Goal: Complete application form: Complete application form

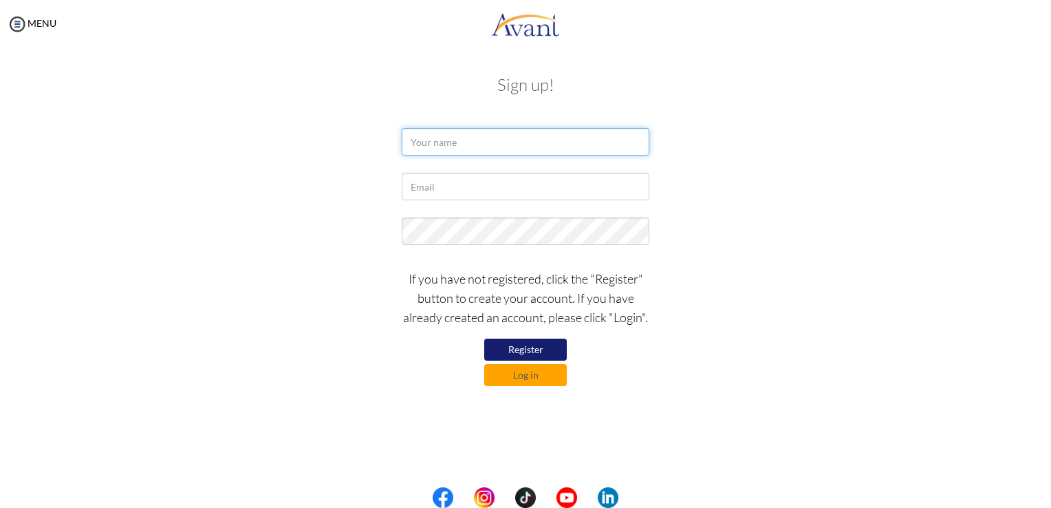
click at [460, 143] on input "text" at bounding box center [526, 142] width 248 height 28
click at [473, 140] on input "PRINCE MAKZFUI" at bounding box center [526, 142] width 248 height 28
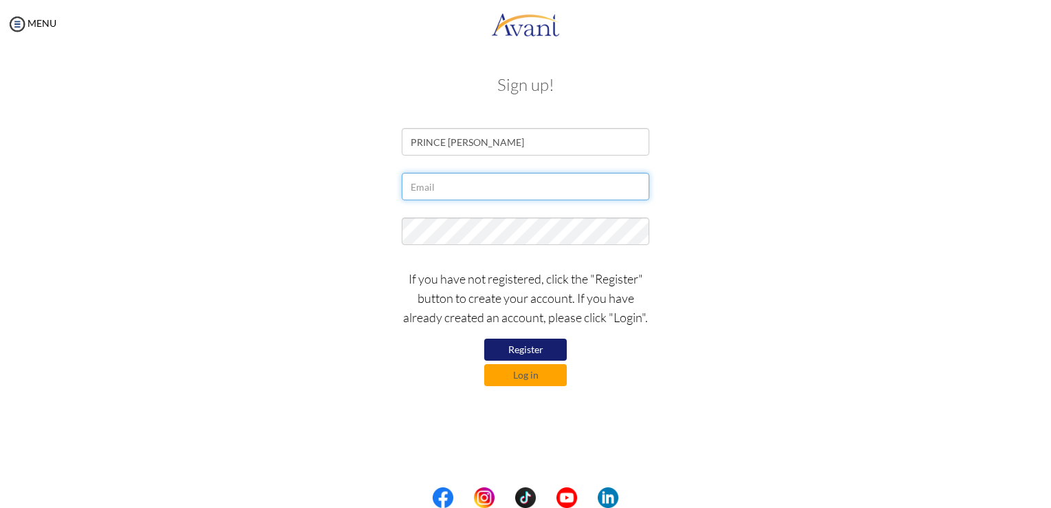
click at [464, 192] on input "text" at bounding box center [526, 187] width 248 height 28
click at [715, 156] on div "PRINCE MAKAFUI" at bounding box center [525, 145] width 805 height 34
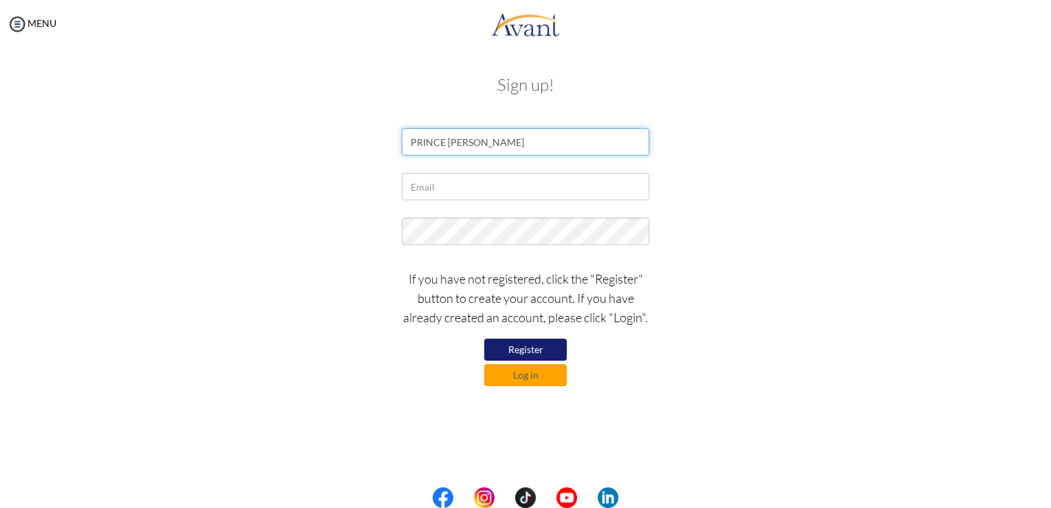
click at [520, 146] on input "PRINCE MAKAFUI" at bounding box center [526, 142] width 248 height 28
type input "P"
type input "PRINCE MAKAFUI ADZUDZORLI"
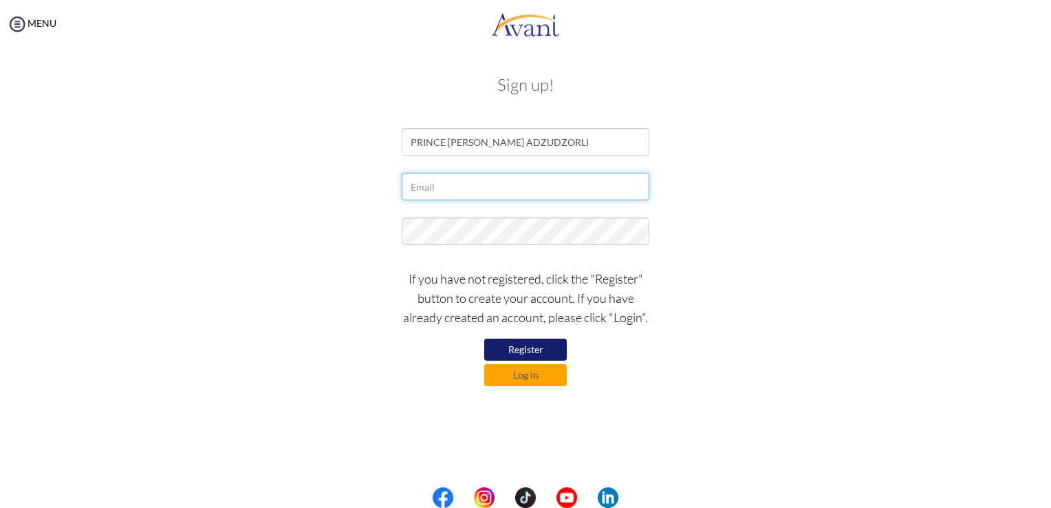
click at [460, 178] on input "text" at bounding box center [526, 187] width 248 height 28
type input "[EMAIL_ADDRESS][DOMAIN_NAME]"
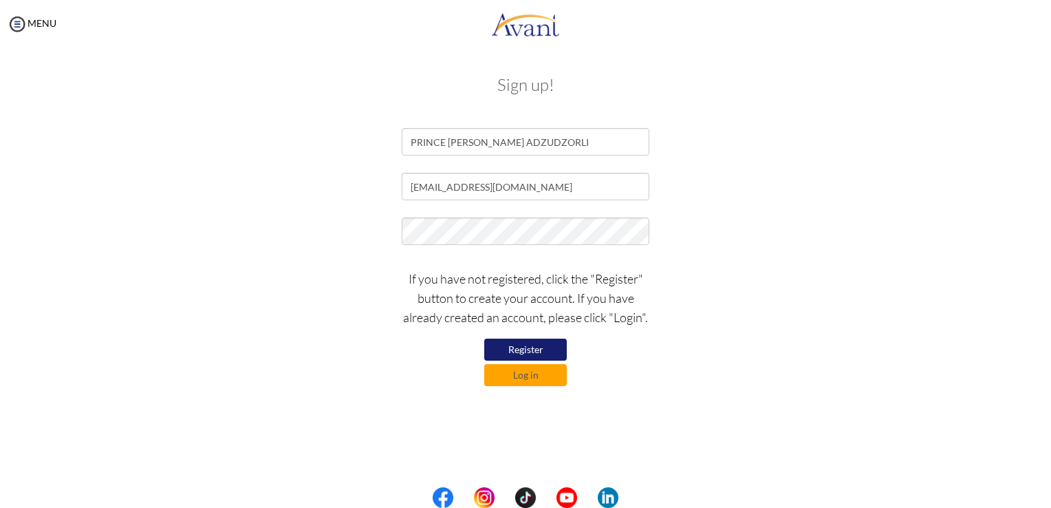
click at [526, 352] on button "Register" at bounding box center [525, 350] width 83 height 22
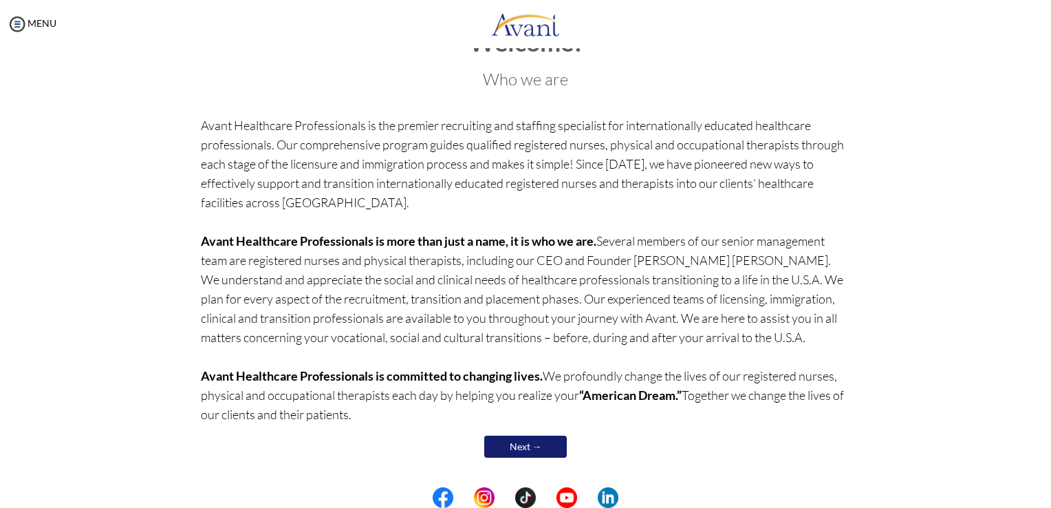
scroll to position [47, 0]
click at [515, 447] on link "Next →" at bounding box center [525, 446] width 83 height 22
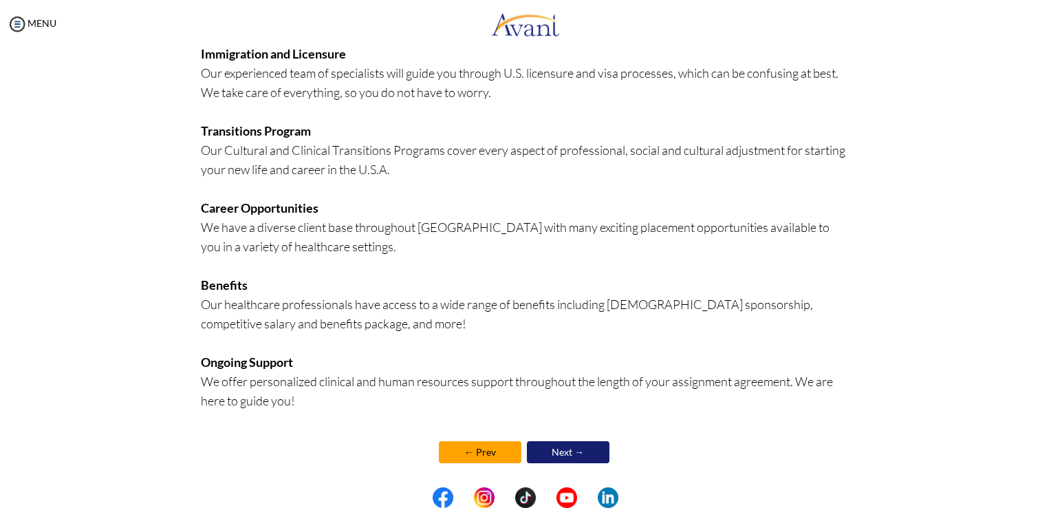
scroll to position [265, 0]
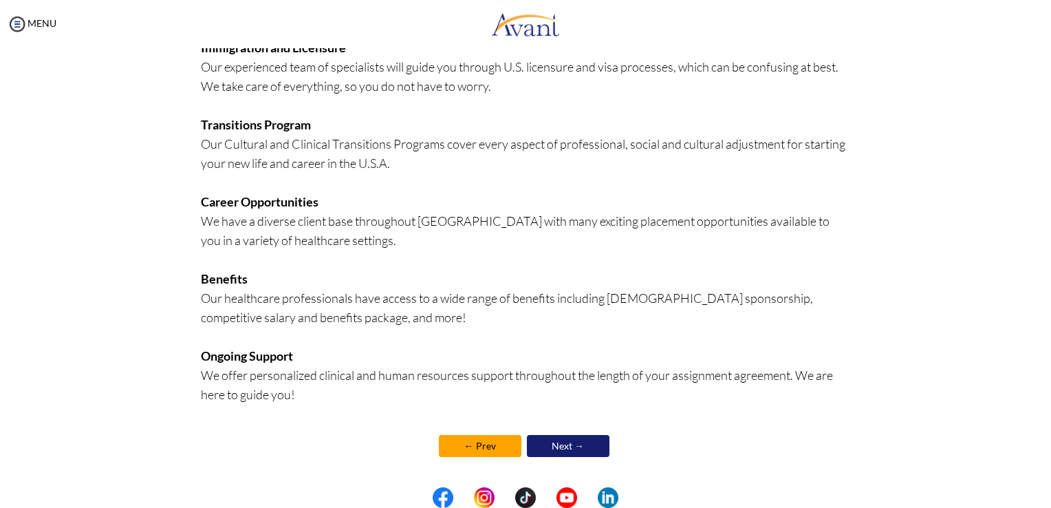
click at [568, 450] on link "Next →" at bounding box center [568, 446] width 83 height 22
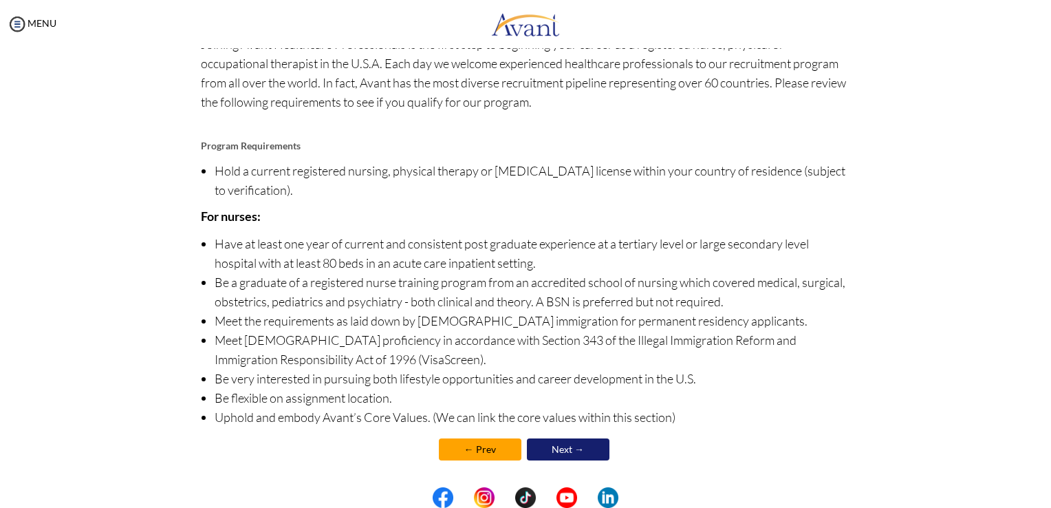
scroll to position [91, 0]
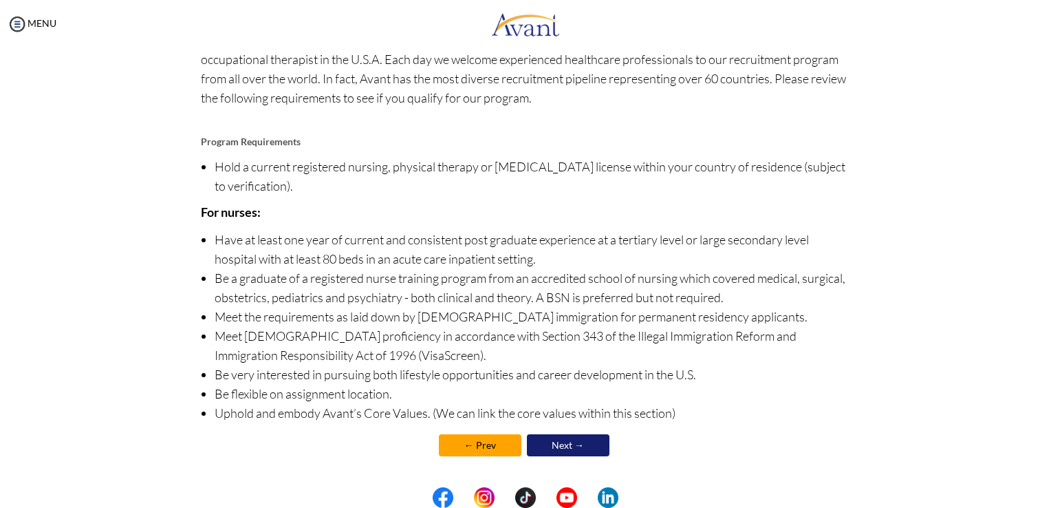
click at [549, 448] on link "Next →" at bounding box center [568, 445] width 83 height 22
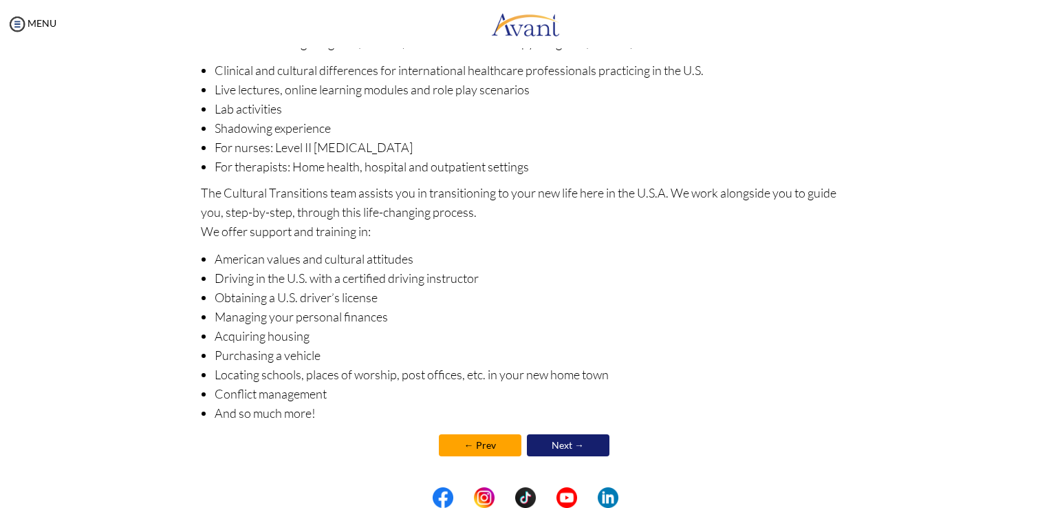
scroll to position [145, 0]
click at [571, 450] on link "Next →" at bounding box center [568, 446] width 83 height 22
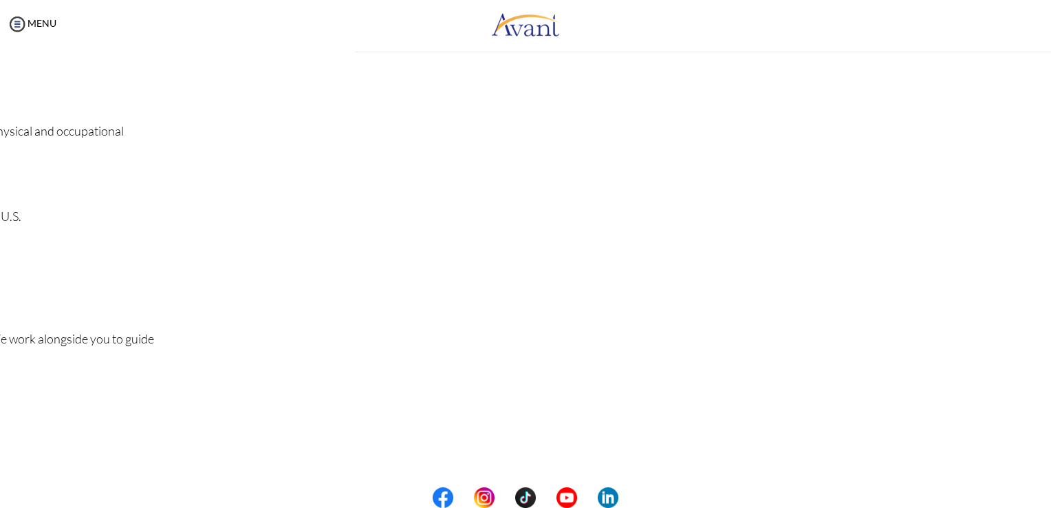
scroll to position [0, 0]
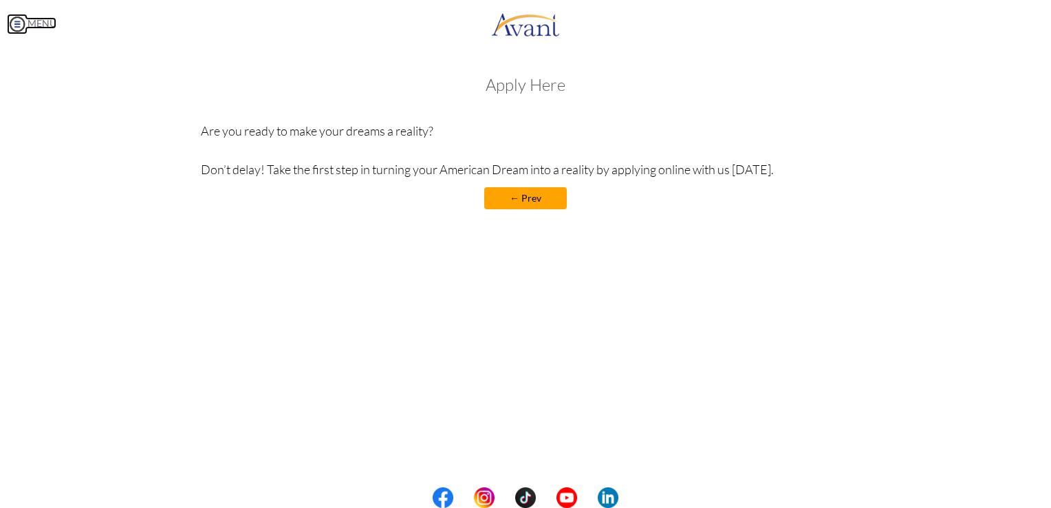
click at [14, 27] on img at bounding box center [17, 24] width 21 height 21
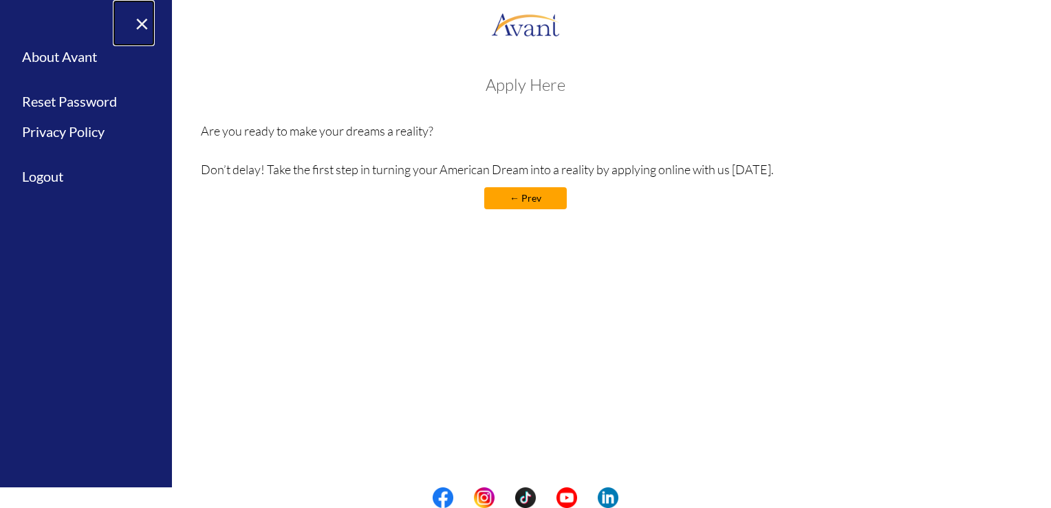
click at [144, 23] on link "×" at bounding box center [134, 23] width 42 height 46
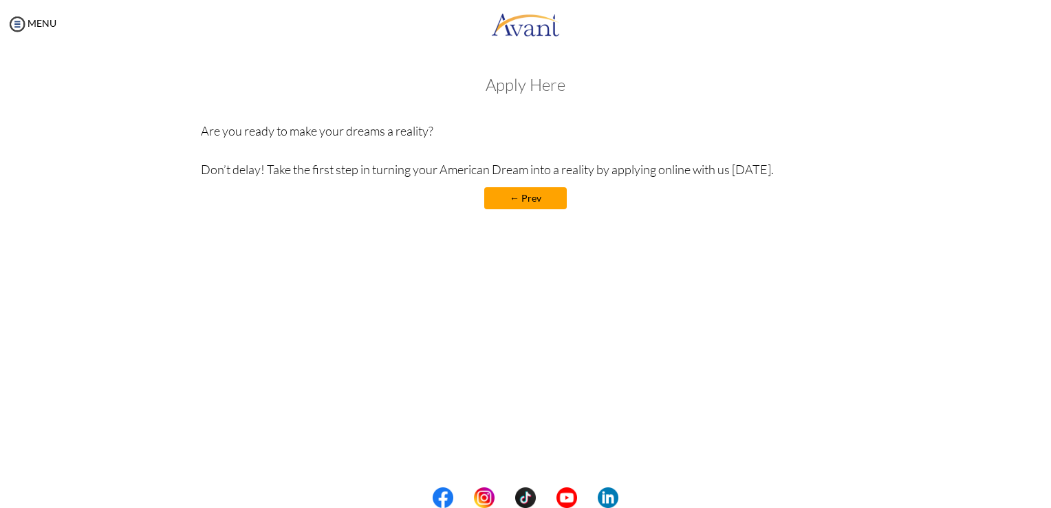
click at [524, 200] on link "← Prev" at bounding box center [525, 198] width 83 height 22
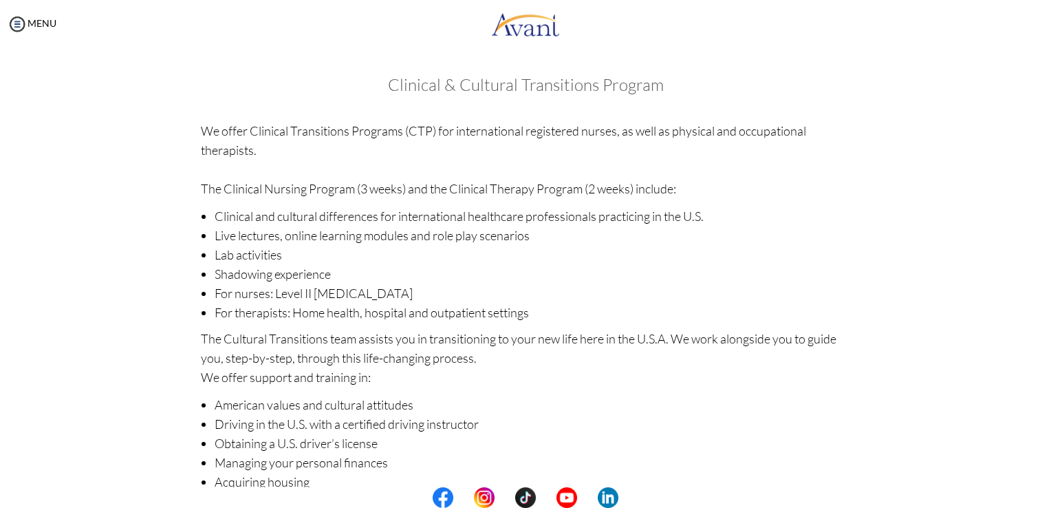
scroll to position [146, 0]
